Goal: Information Seeking & Learning: Learn about a topic

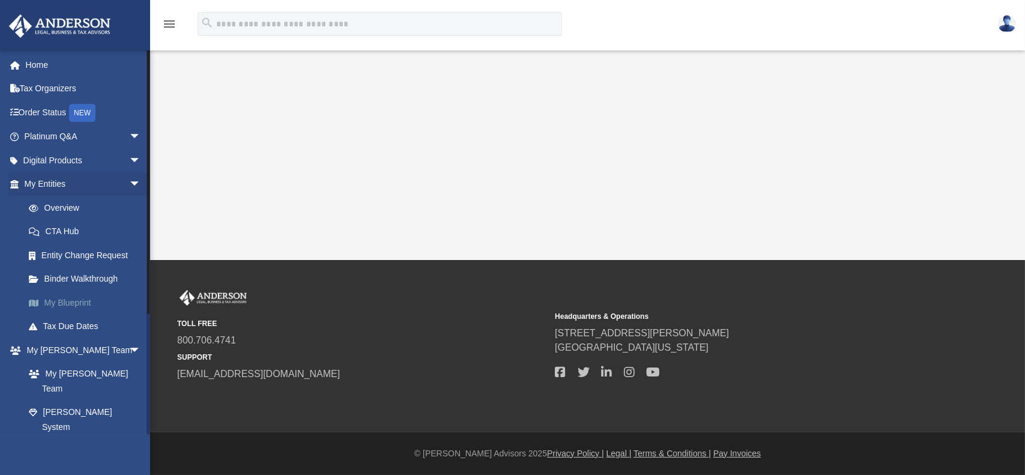
click at [47, 305] on link "My Blueprint" at bounding box center [88, 303] width 142 height 24
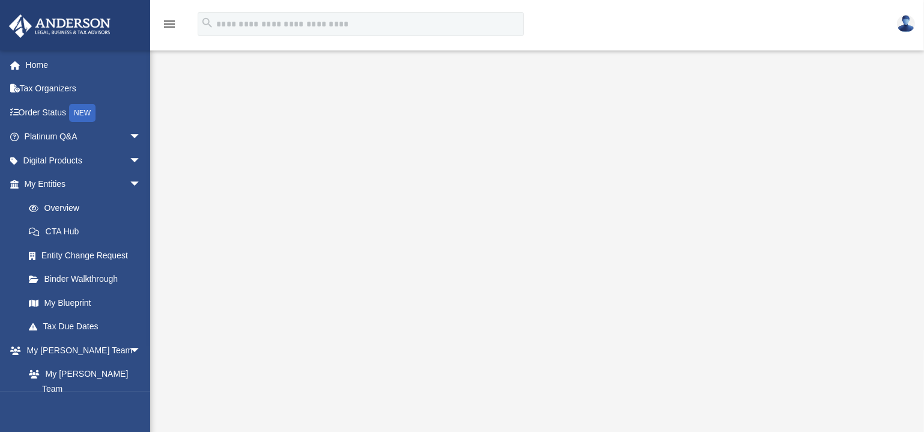
scroll to position [54, 0]
click at [50, 67] on link "Home" at bounding box center [83, 65] width 151 height 24
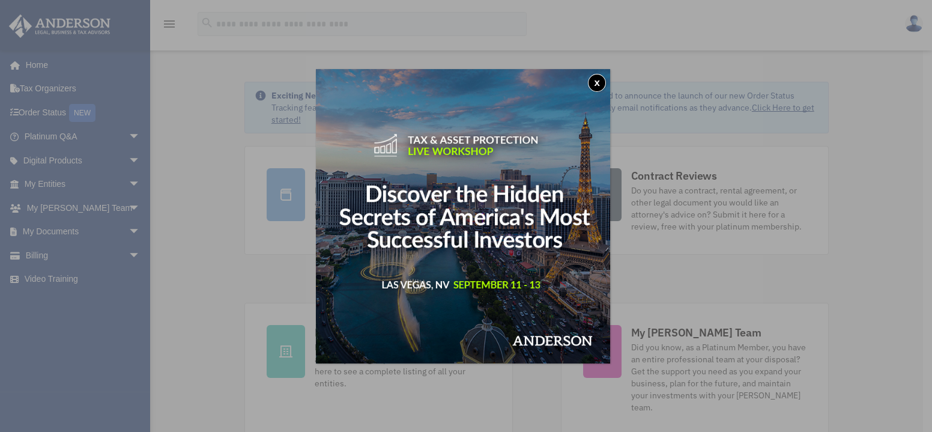
click at [601, 84] on button "x" at bounding box center [597, 83] width 18 height 18
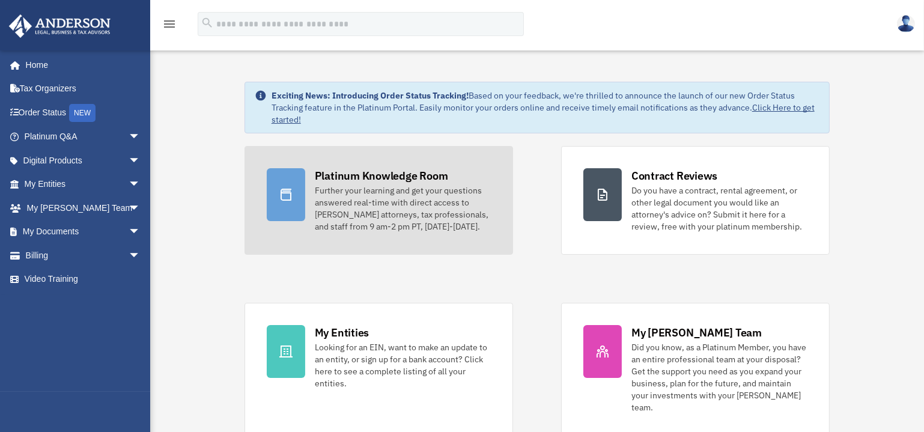
click at [366, 226] on div "Further your learning and get your questions answered real-time with direct acc…" at bounding box center [403, 208] width 176 height 48
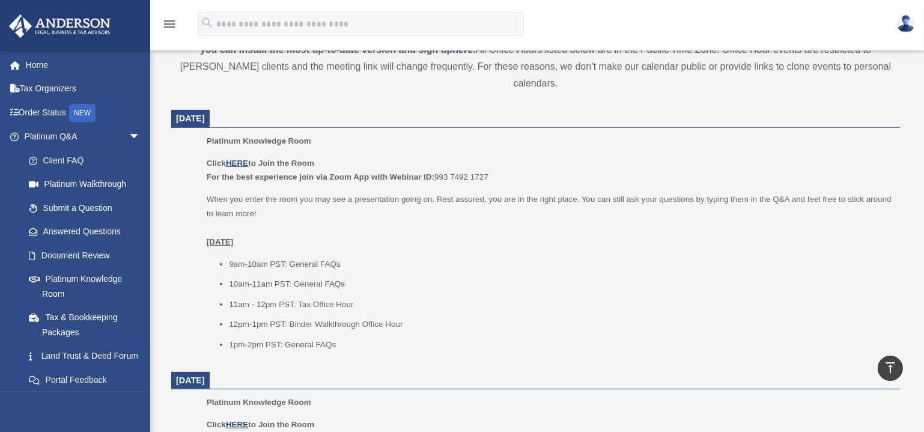
scroll to position [437, 0]
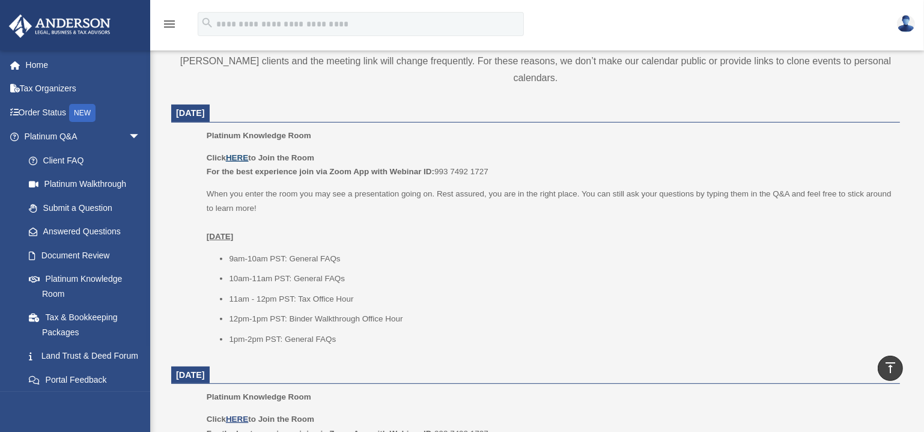
click at [241, 153] on u "HERE" at bounding box center [237, 157] width 22 height 9
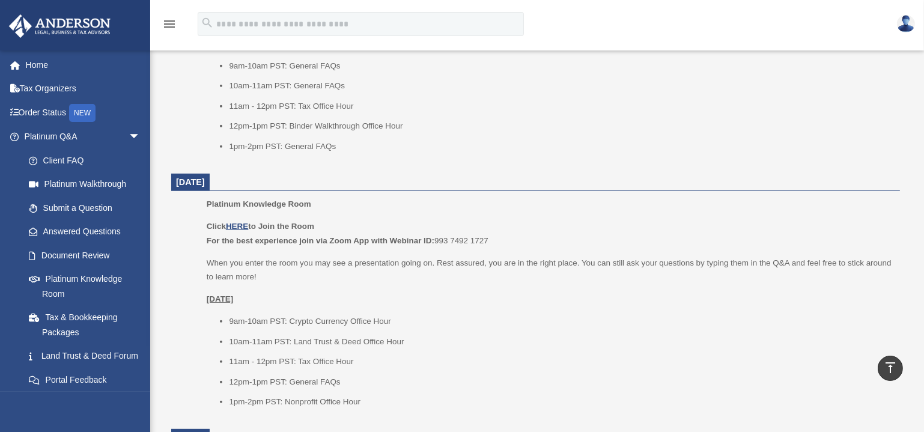
scroll to position [655, 0]
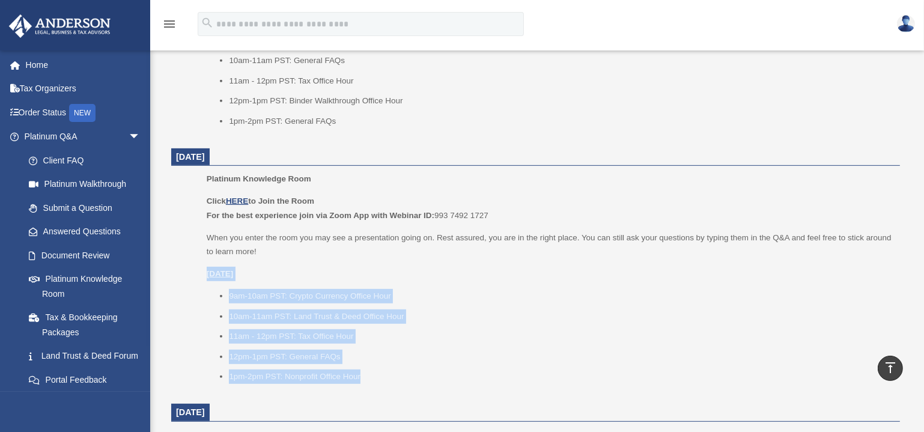
drag, startPoint x: 203, startPoint y: 252, endPoint x: 364, endPoint y: 359, distance: 193.2
click at [364, 359] on ul "Platinum Knowledge Room Click HERE to Join the Room For the best experience joi…" at bounding box center [536, 282] width 712 height 220
copy div "Wednesday, September 3 9am-10am PST: Crypto Currency Office Hour 10am-11am PST:…"
click at [634, 267] on p "Wednesday, September 3" at bounding box center [549, 274] width 685 height 14
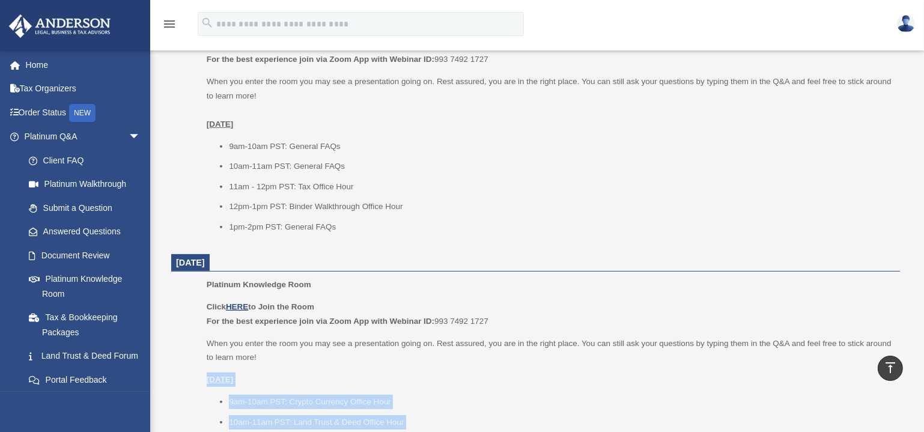
scroll to position [546, 0]
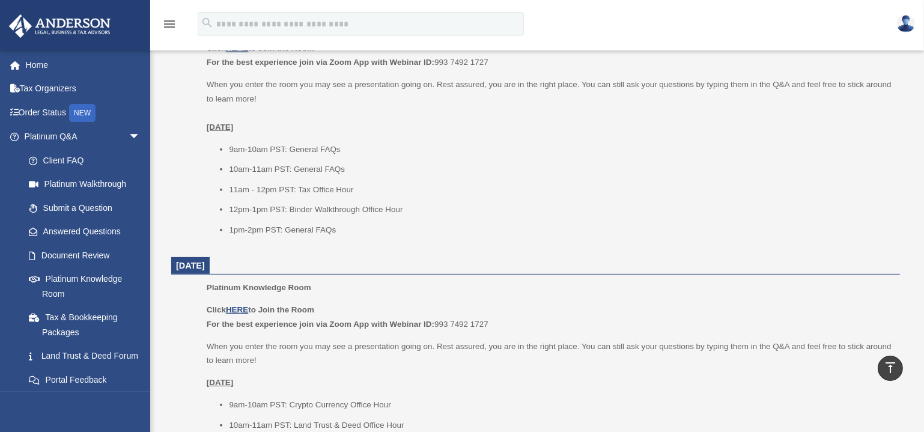
click at [649, 257] on dt "September 3, 2025" at bounding box center [535, 266] width 728 height 18
